Goal: Navigation & Orientation: Find specific page/section

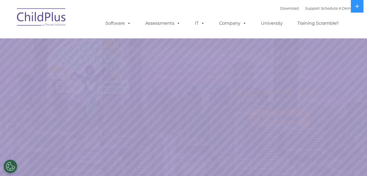
select select "MEDIUM"
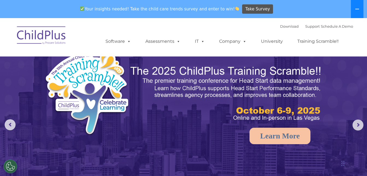
click at [358, 7] on button at bounding box center [357, 9] width 13 height 18
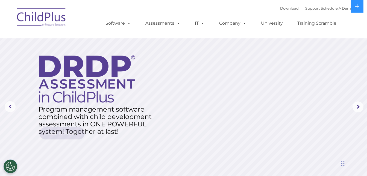
click at [46, 19] on img at bounding box center [41, 17] width 55 height 27
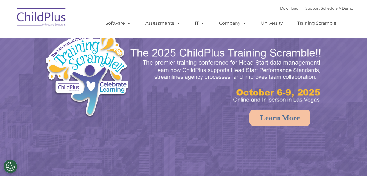
select select "MEDIUM"
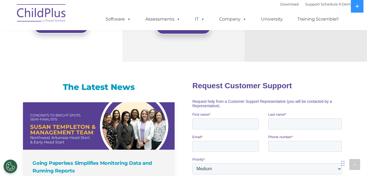
scroll to position [460, 0]
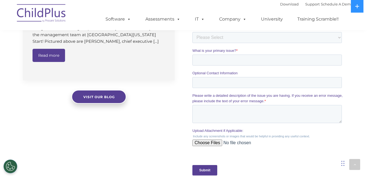
click at [51, 14] on img at bounding box center [41, 13] width 55 height 27
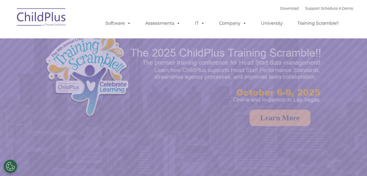
select select "MEDIUM"
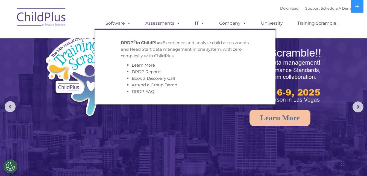
click at [151, 27] on link "Assessments" at bounding box center [163, 23] width 46 height 11
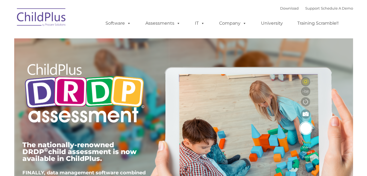
type input ""
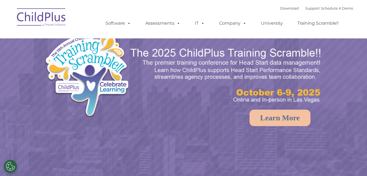
select select "MEDIUM"
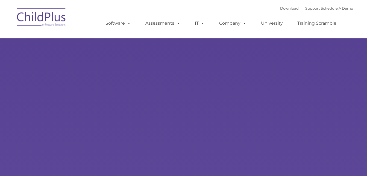
type input ""
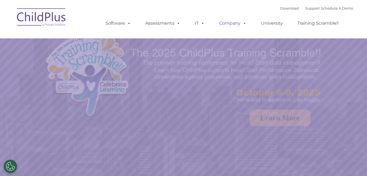
select select "MEDIUM"
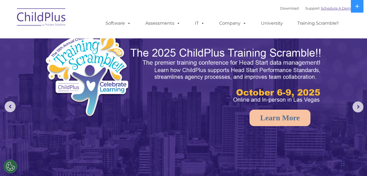
click at [336, 10] on link "Schedule A Demo" at bounding box center [337, 8] width 32 height 4
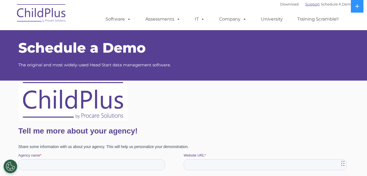
click at [307, 2] on link "Support" at bounding box center [313, 4] width 14 height 4
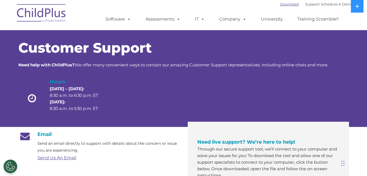
click at [285, 5] on link "Download" at bounding box center [289, 4] width 19 height 4
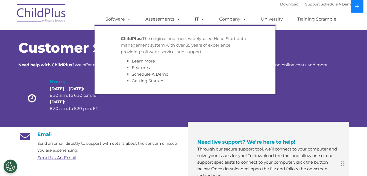
click at [358, 7] on icon at bounding box center [358, 6] width 4 height 4
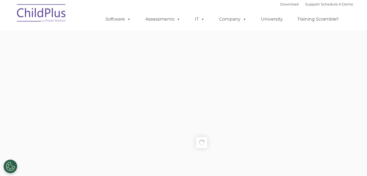
type input ""
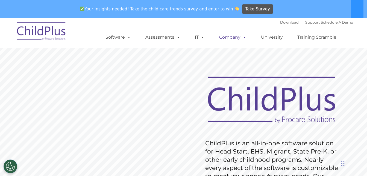
click at [242, 40] on span at bounding box center [244, 36] width 6 height 5
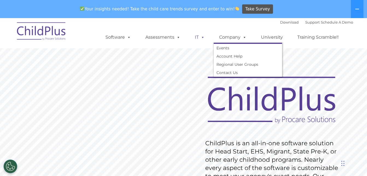
click at [202, 38] on span at bounding box center [202, 36] width 6 height 5
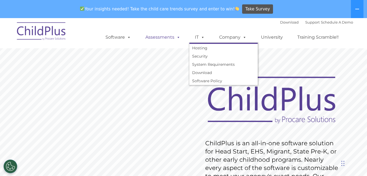
click at [175, 38] on span at bounding box center [178, 36] width 6 height 5
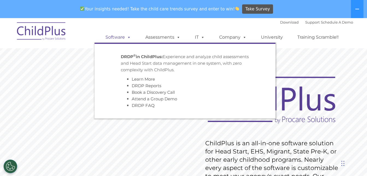
click at [130, 37] on span at bounding box center [128, 36] width 6 height 5
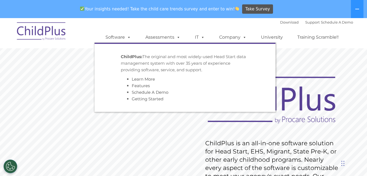
click at [217, 11] on span "Your insights needed! Take the child care trends survey and enter to win!" at bounding box center [160, 9] width 164 height 11
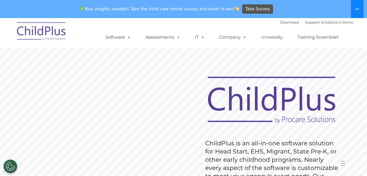
click at [356, 7] on icon at bounding box center [357, 9] width 4 height 4
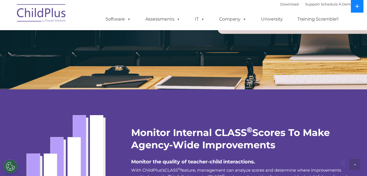
scroll to position [888, 0]
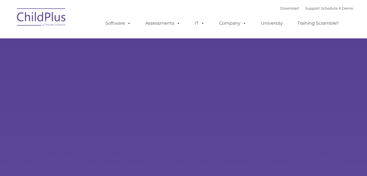
type input ""
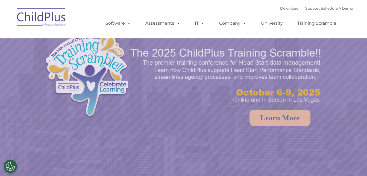
select select "MEDIUM"
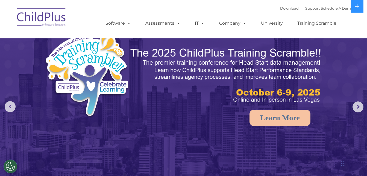
click at [89, 80] on img at bounding box center [106, 76] width 124 height 90
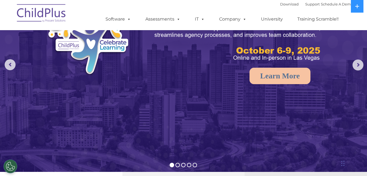
scroll to position [25, 0]
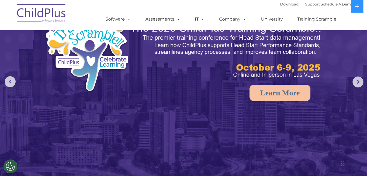
click at [364, 81] on rs-arrow at bounding box center [358, 81] width 11 height 11
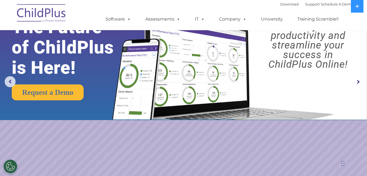
click at [358, 80] on rs-arrow at bounding box center [358, 81] width 11 height 11
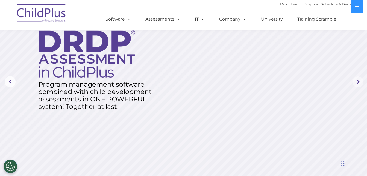
click at [356, 81] on rs-arrow at bounding box center [358, 81] width 11 height 11
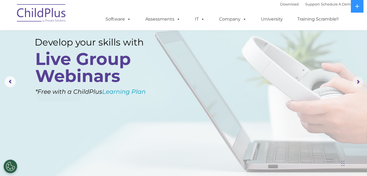
click at [355, 77] on rs-arrow at bounding box center [358, 81] width 11 height 11
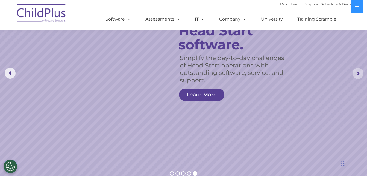
scroll to position [0, 0]
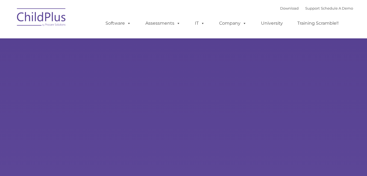
type input ""
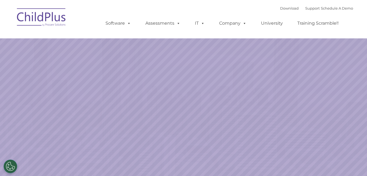
select select "MEDIUM"
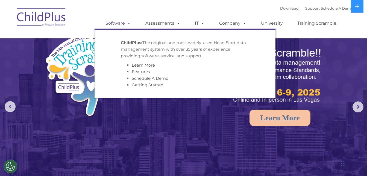
click at [121, 22] on link "Software" at bounding box center [118, 23] width 36 height 11
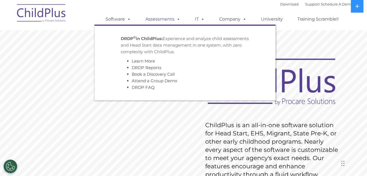
click at [156, 21] on link "Assessments" at bounding box center [163, 19] width 46 height 11
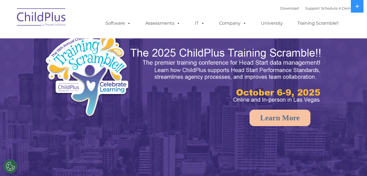
select select "MEDIUM"
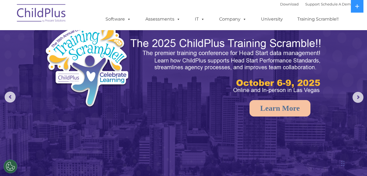
scroll to position [9, 0]
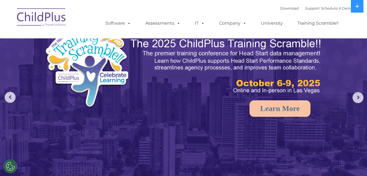
click at [355, 98] on rs-arrow at bounding box center [358, 97] width 11 height 11
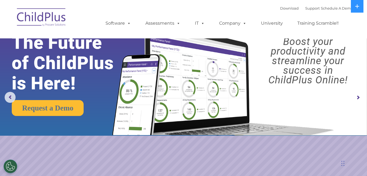
click at [358, 94] on rs-arrow at bounding box center [358, 97] width 11 height 11
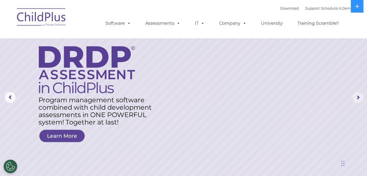
click at [361, 95] on rs-arrow at bounding box center [358, 97] width 11 height 11
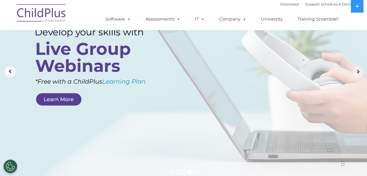
scroll to position [0, 0]
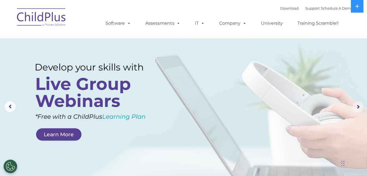
click at [353, 109] on rs-arrow at bounding box center [358, 106] width 11 height 11
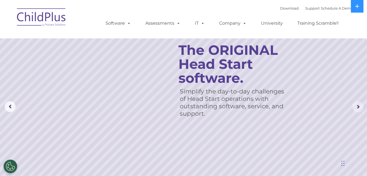
click at [358, 102] on rs-arrow at bounding box center [358, 106] width 11 height 11
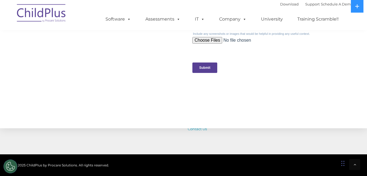
scroll to position [640, 0]
